Goal: Find specific page/section: Find specific page/section

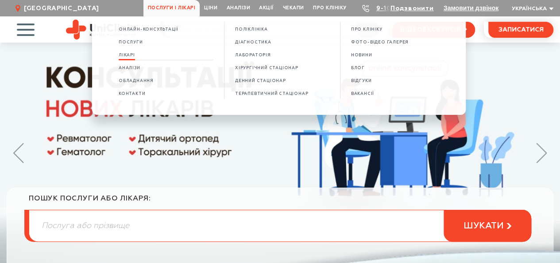
click at [125, 58] on span "Лікарі" at bounding box center [127, 55] width 16 height 5
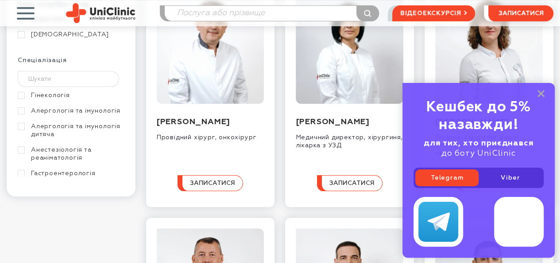
scroll to position [33, 0]
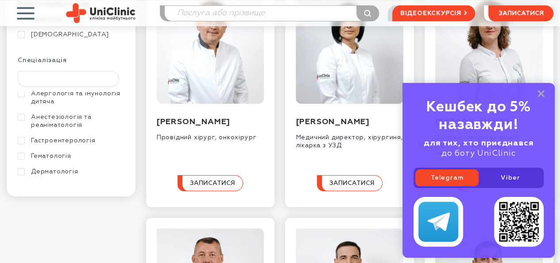
click at [83, 78] on input "text" at bounding box center [68, 79] width 101 height 16
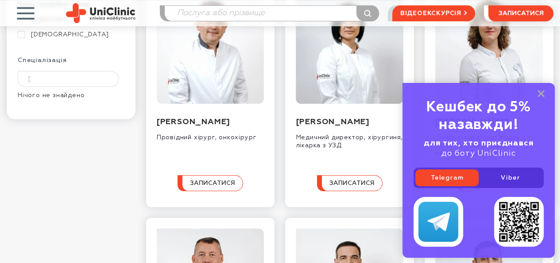
scroll to position [0, 0]
type input "["
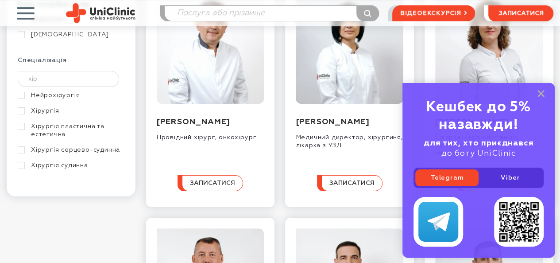
type input "хір"
click at [20, 108] on link "Хірургія" at bounding box center [70, 111] width 105 height 8
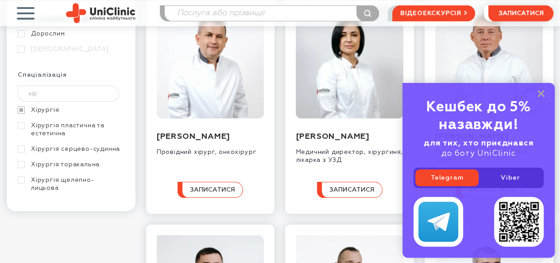
click at [545, 93] on div "Кешбек до 5% назавжди! для тих, хто приєднався до боту UniClinic Telegram Viber" at bounding box center [479, 170] width 152 height 175
click at [541, 95] on rect at bounding box center [541, 93] width 7 height 7
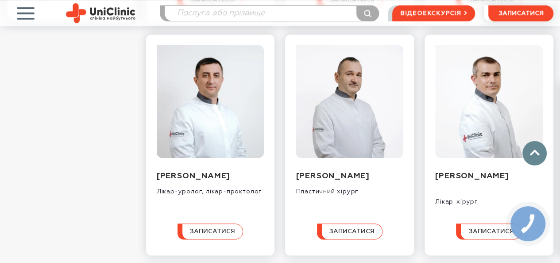
scroll to position [355, 0]
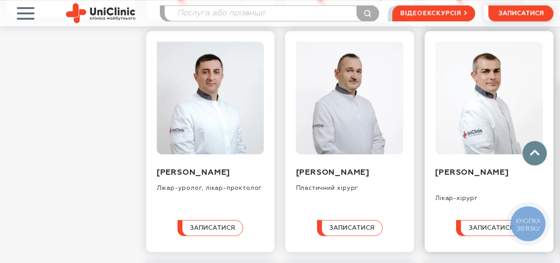
click at [476, 93] on img at bounding box center [489, 98] width 108 height 113
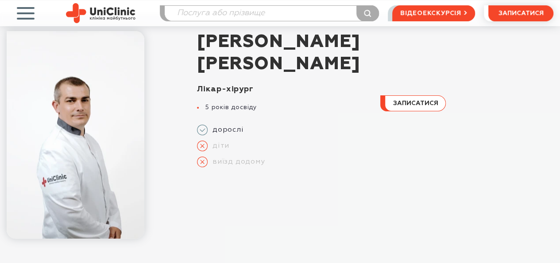
scroll to position [50, 0]
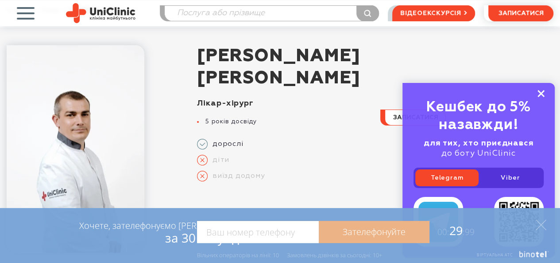
click at [541, 96] on icon at bounding box center [541, 94] width 7 height 8
